Goal: Transaction & Acquisition: Subscribe to service/newsletter

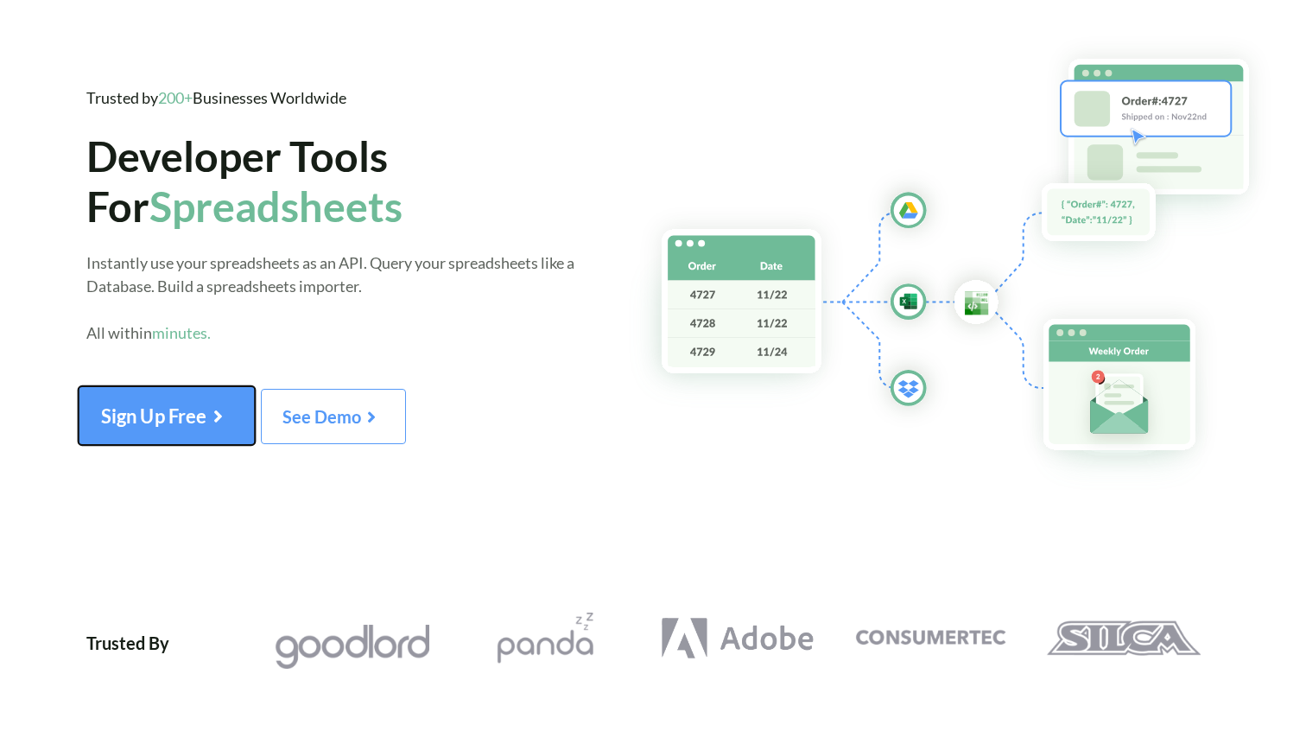
click at [182, 414] on span "Sign Up Free" at bounding box center [166, 415] width 131 height 22
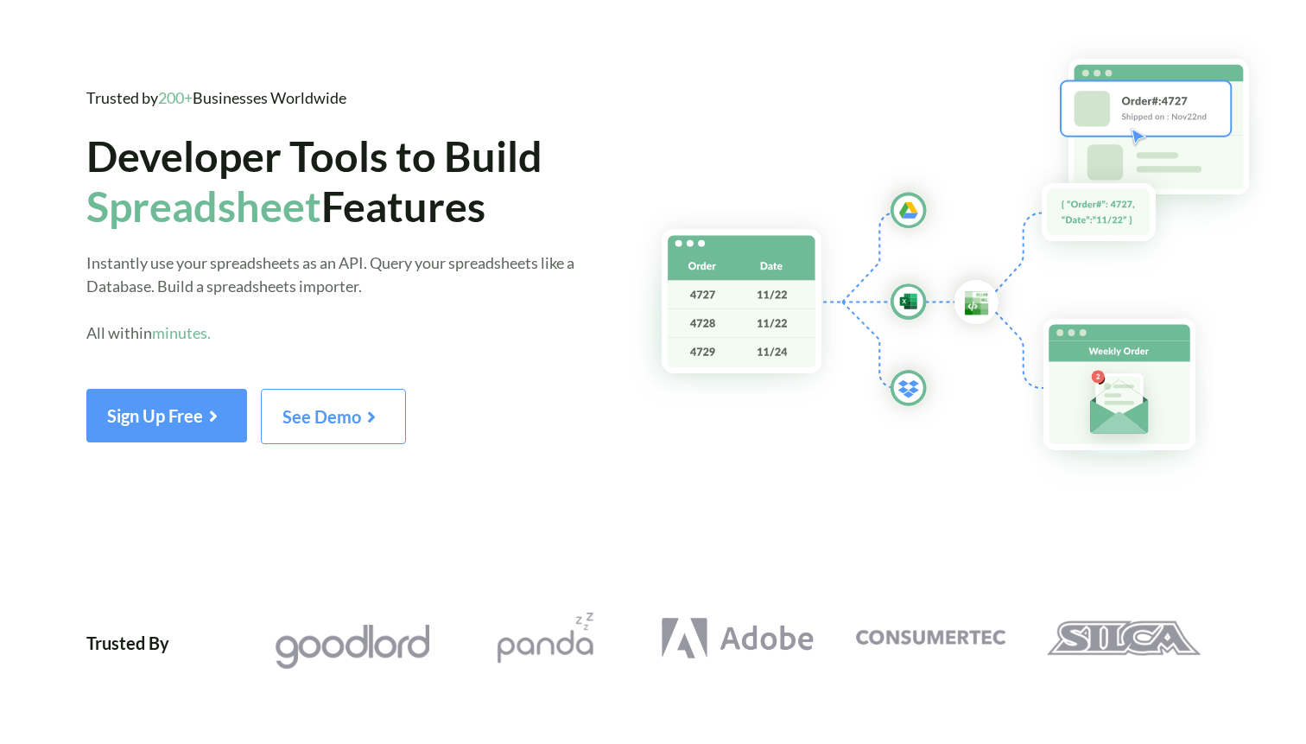
scroll to position [35, 0]
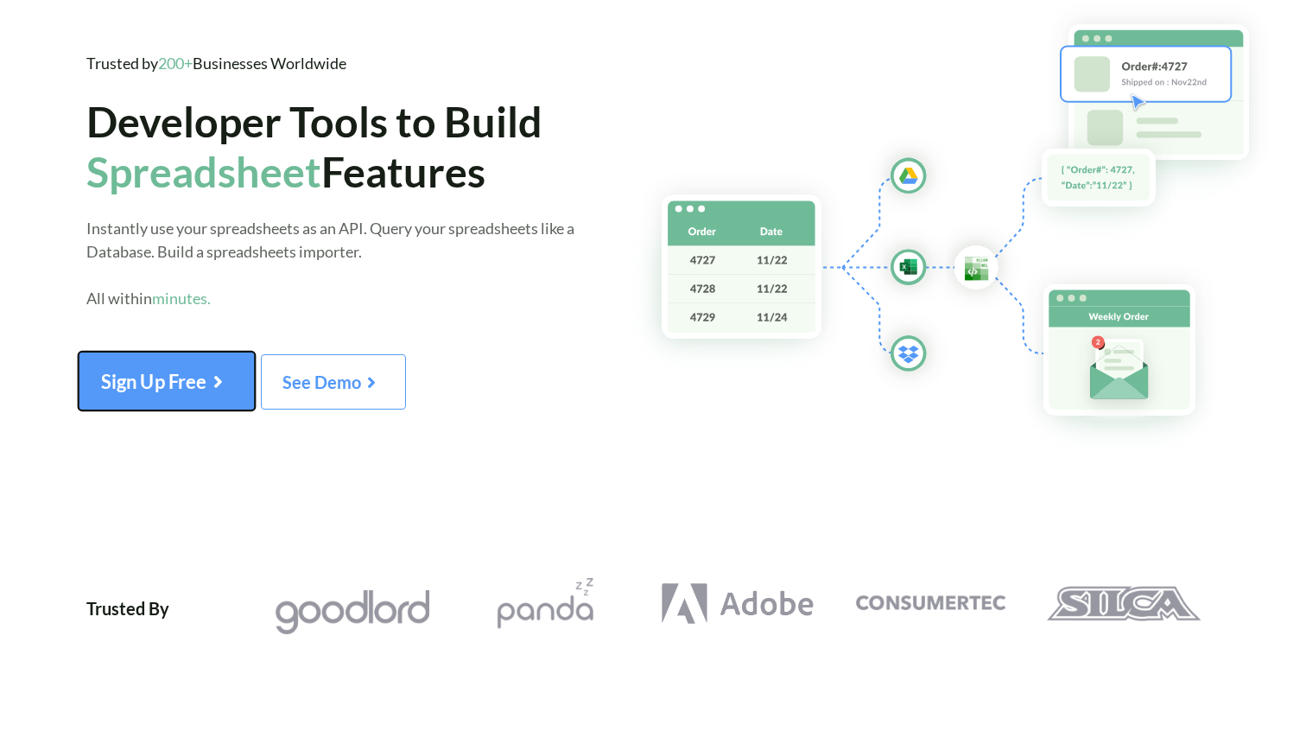
click at [164, 386] on span "Sign Up Free" at bounding box center [166, 381] width 131 height 22
